Goal: Check status

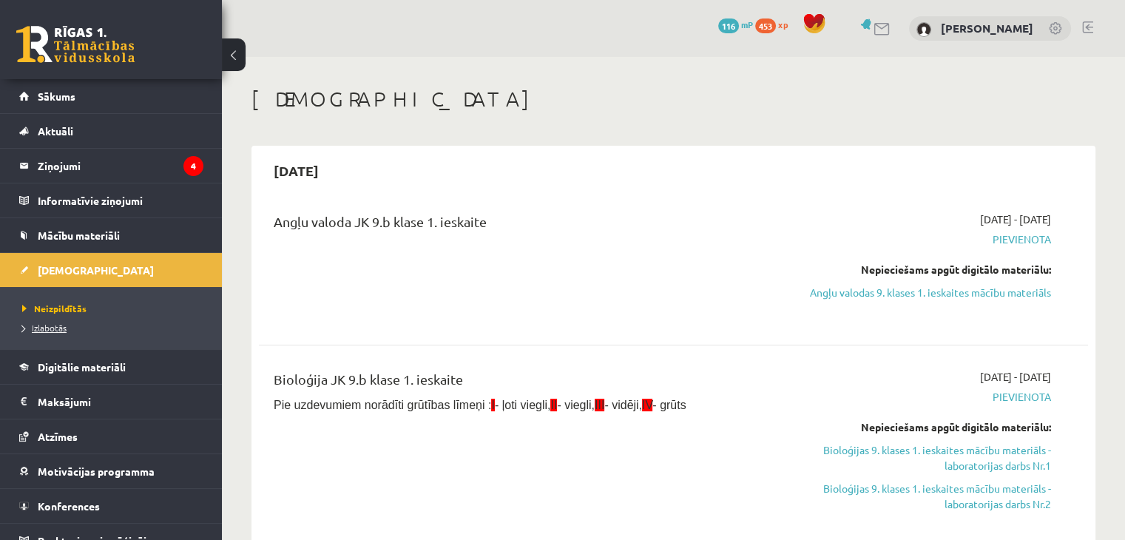
click at [61, 326] on span "Izlabotās" at bounding box center [44, 328] width 44 height 12
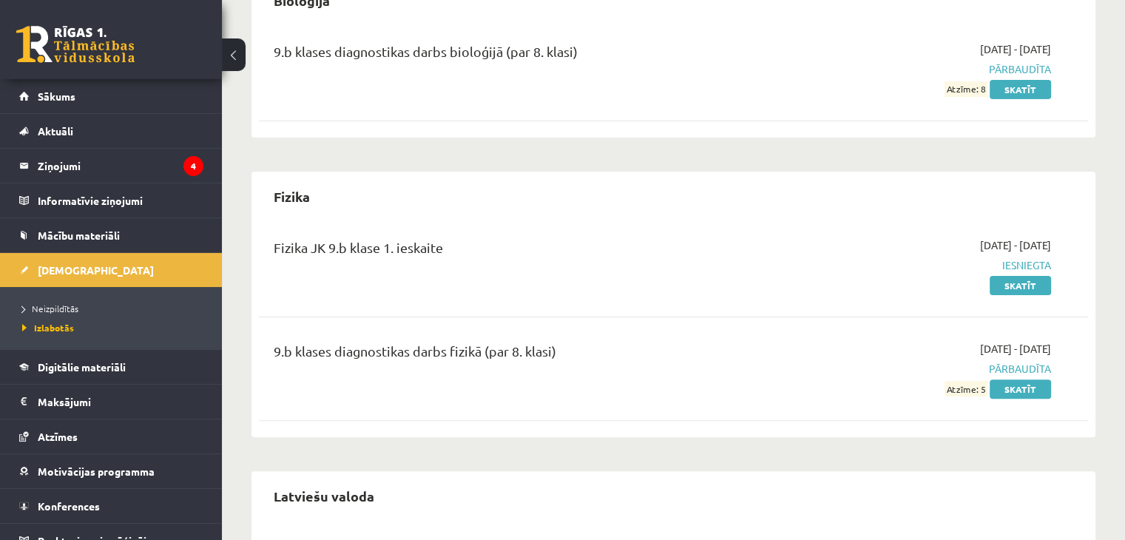
scroll to position [370, 0]
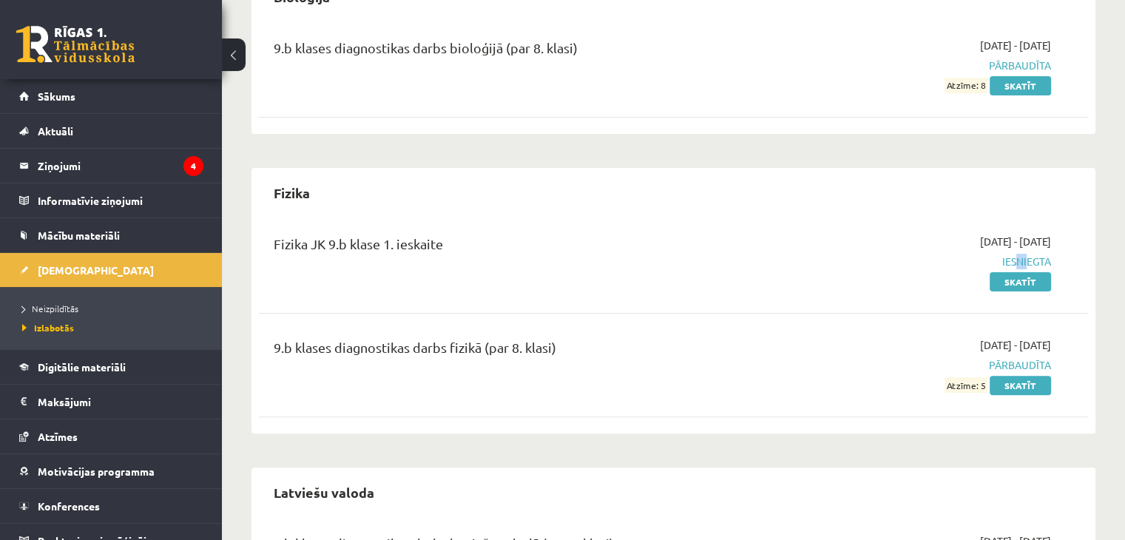
drag, startPoint x: 1012, startPoint y: 259, endPoint x: 1021, endPoint y: 261, distance: 9.1
click at [1021, 261] on span "Iesniegta" at bounding box center [929, 262] width 244 height 16
click at [1011, 278] on link "Skatīt" at bounding box center [1019, 281] width 61 height 19
